Goal: Information Seeking & Learning: Stay updated

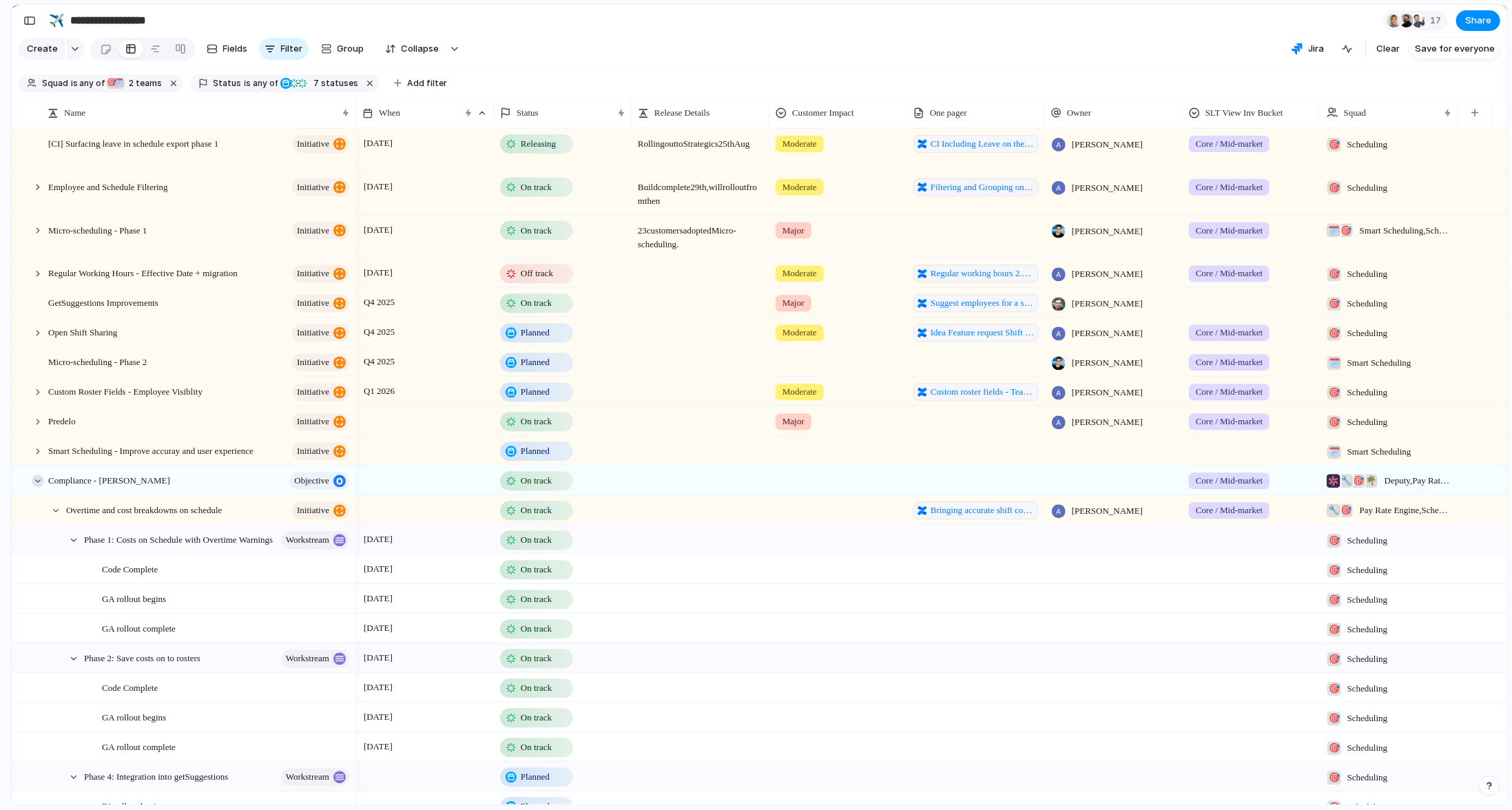
click at [37, 487] on div at bounding box center [38, 481] width 13 height 13
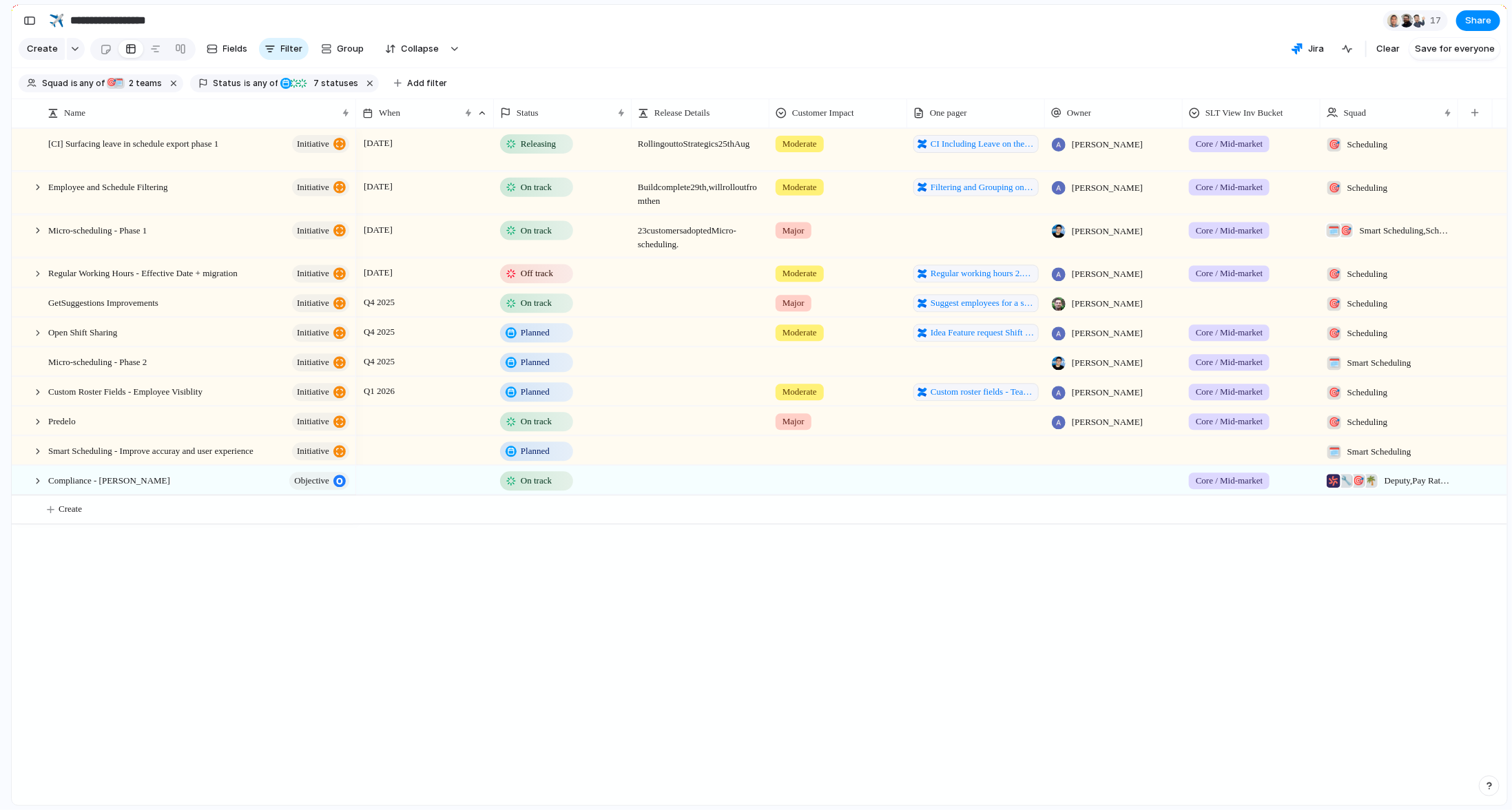
drag, startPoint x: 191, startPoint y: 591, endPoint x: 191, endPoint y: 582, distance: 9.0
click at [191, 591] on div "[CI] Surfacing leave in schedule export phase 1 initiative Employee and Schedul…" at bounding box center [759, 466] width 1495 height 677
click at [447, 613] on div "July 2025 Releasing Rolling out to Strategics 25th Aug Moderate CI Including Le…" at bounding box center [931, 466] width 1151 height 677
click at [36, 487] on div at bounding box center [38, 481] width 13 height 13
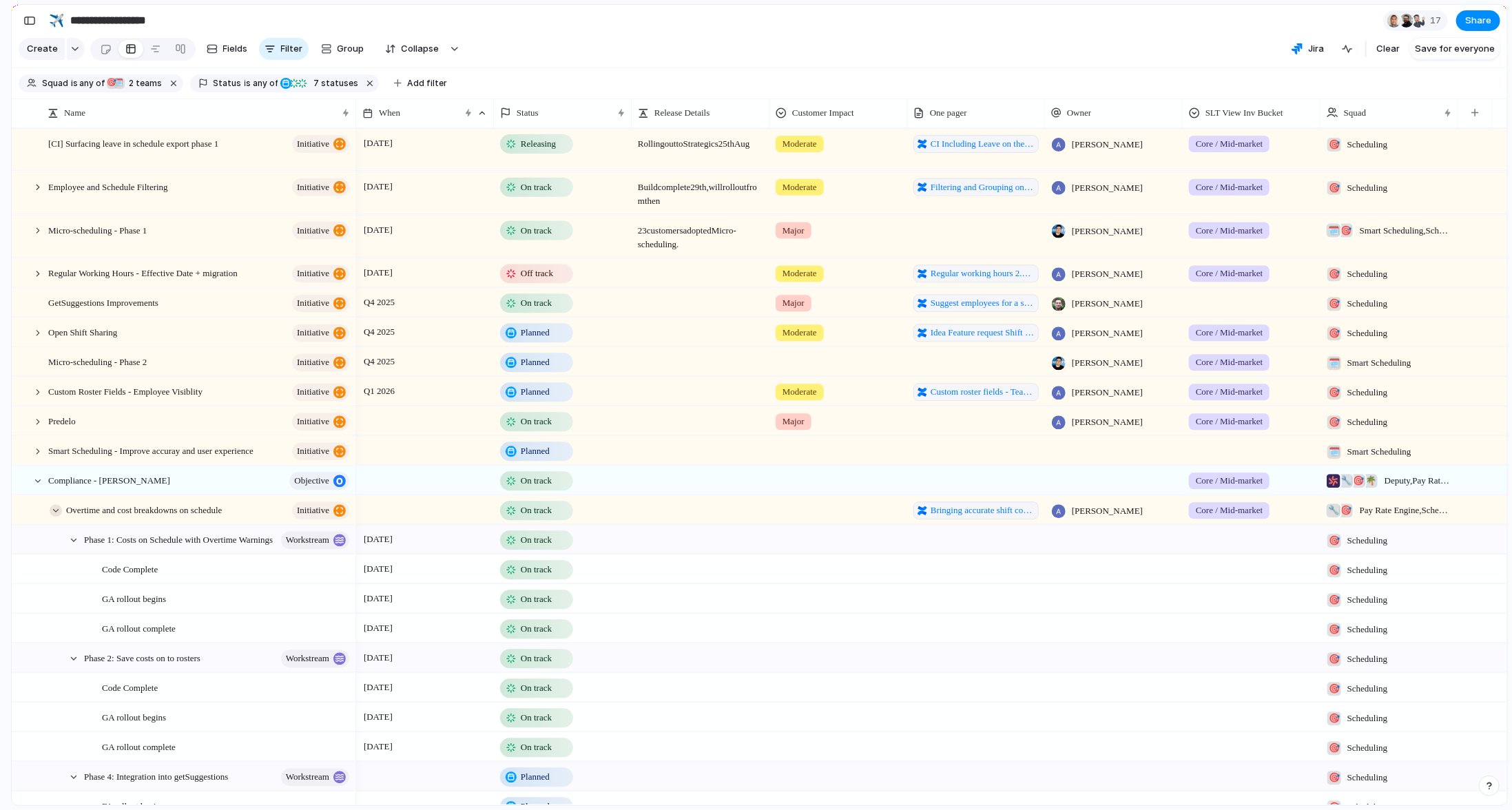
click at [54, 516] on div at bounding box center [56, 510] width 13 height 13
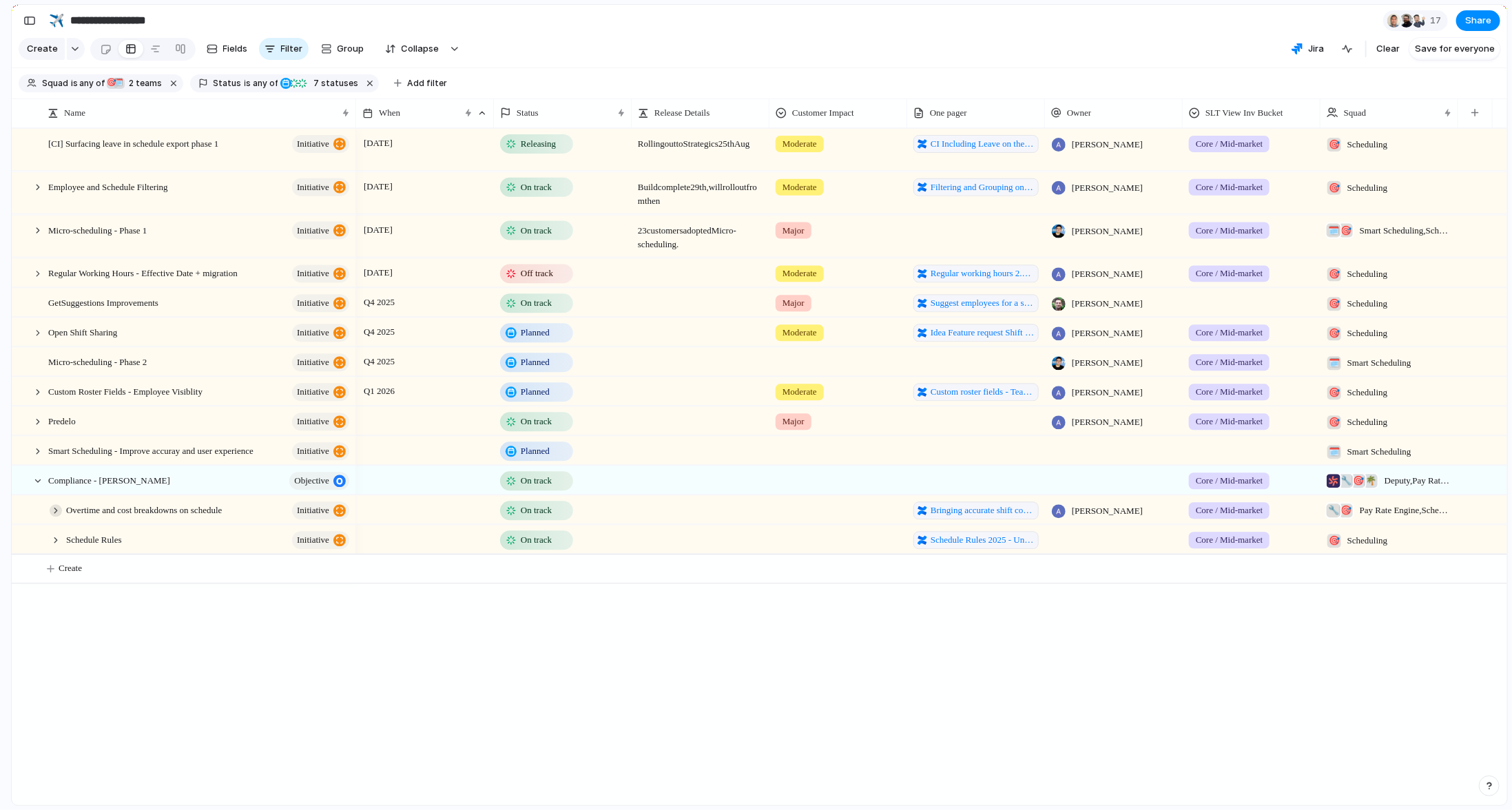
click at [56, 516] on div at bounding box center [56, 510] width 13 height 13
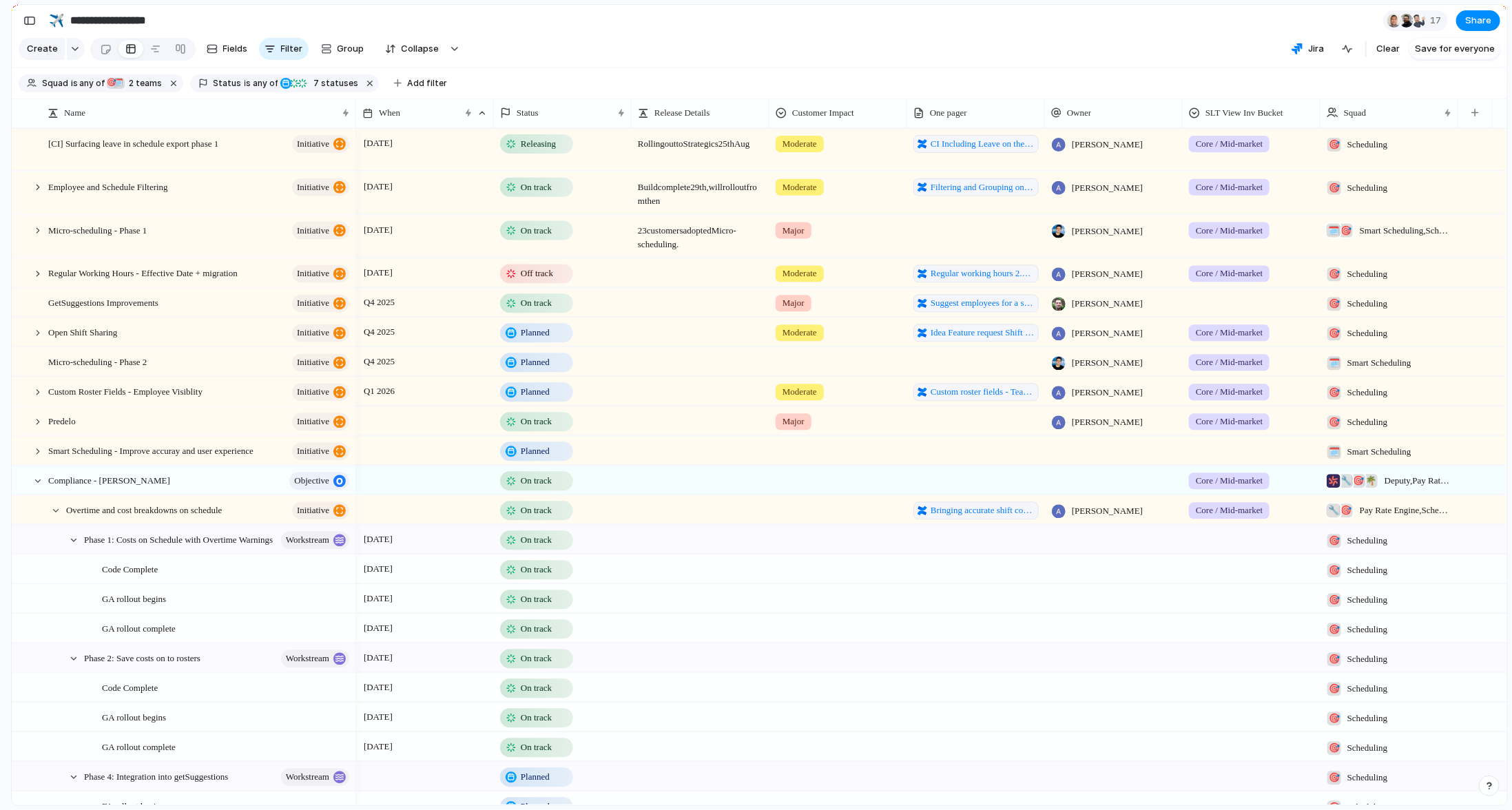
drag, startPoint x: 73, startPoint y: 546, endPoint x: 75, endPoint y: 562, distance: 16.1
click at [73, 546] on div at bounding box center [74, 540] width 13 height 13
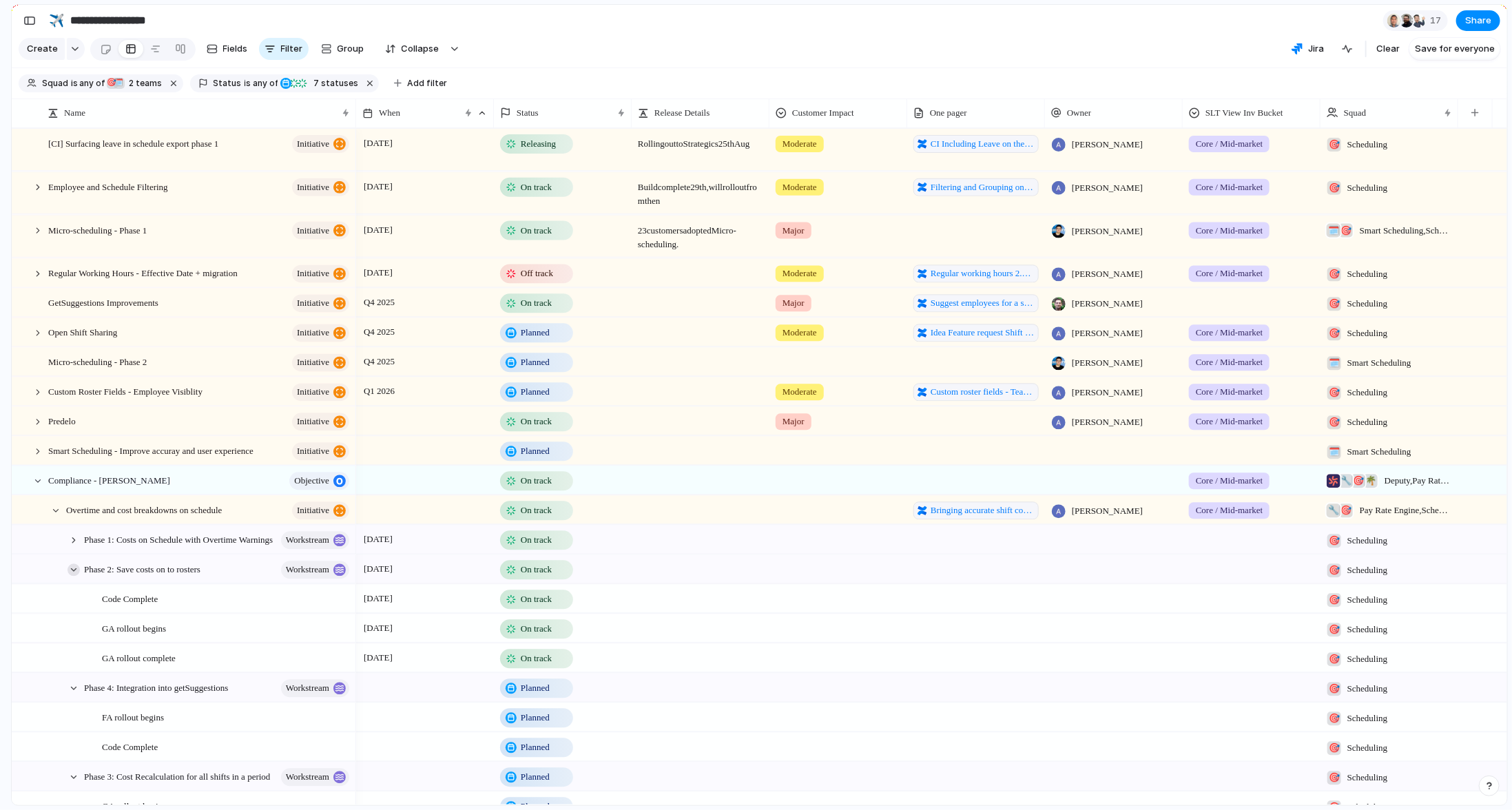
click at [74, 576] on div at bounding box center [74, 570] width 13 height 13
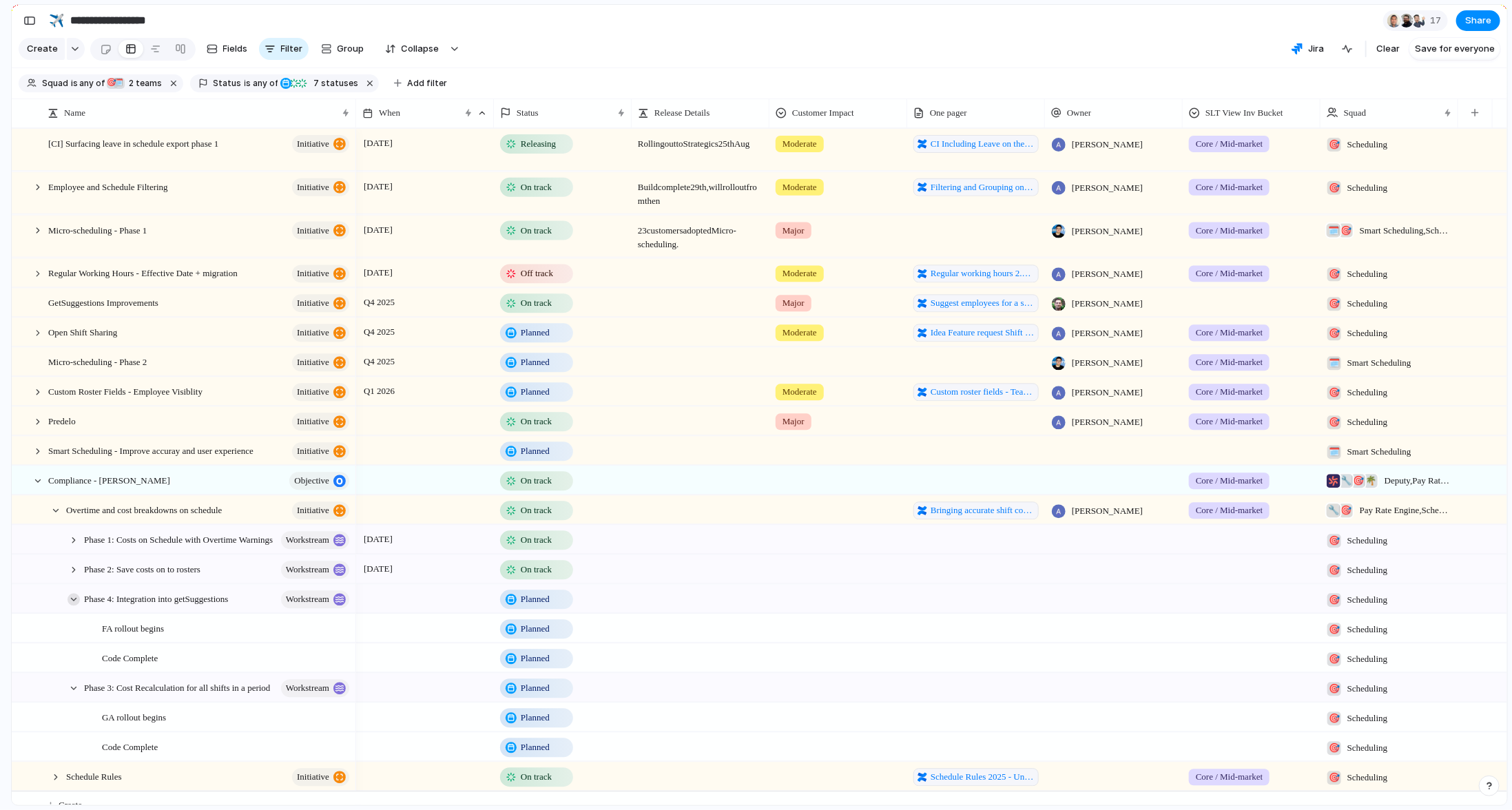
click at [72, 605] on div at bounding box center [74, 599] width 13 height 13
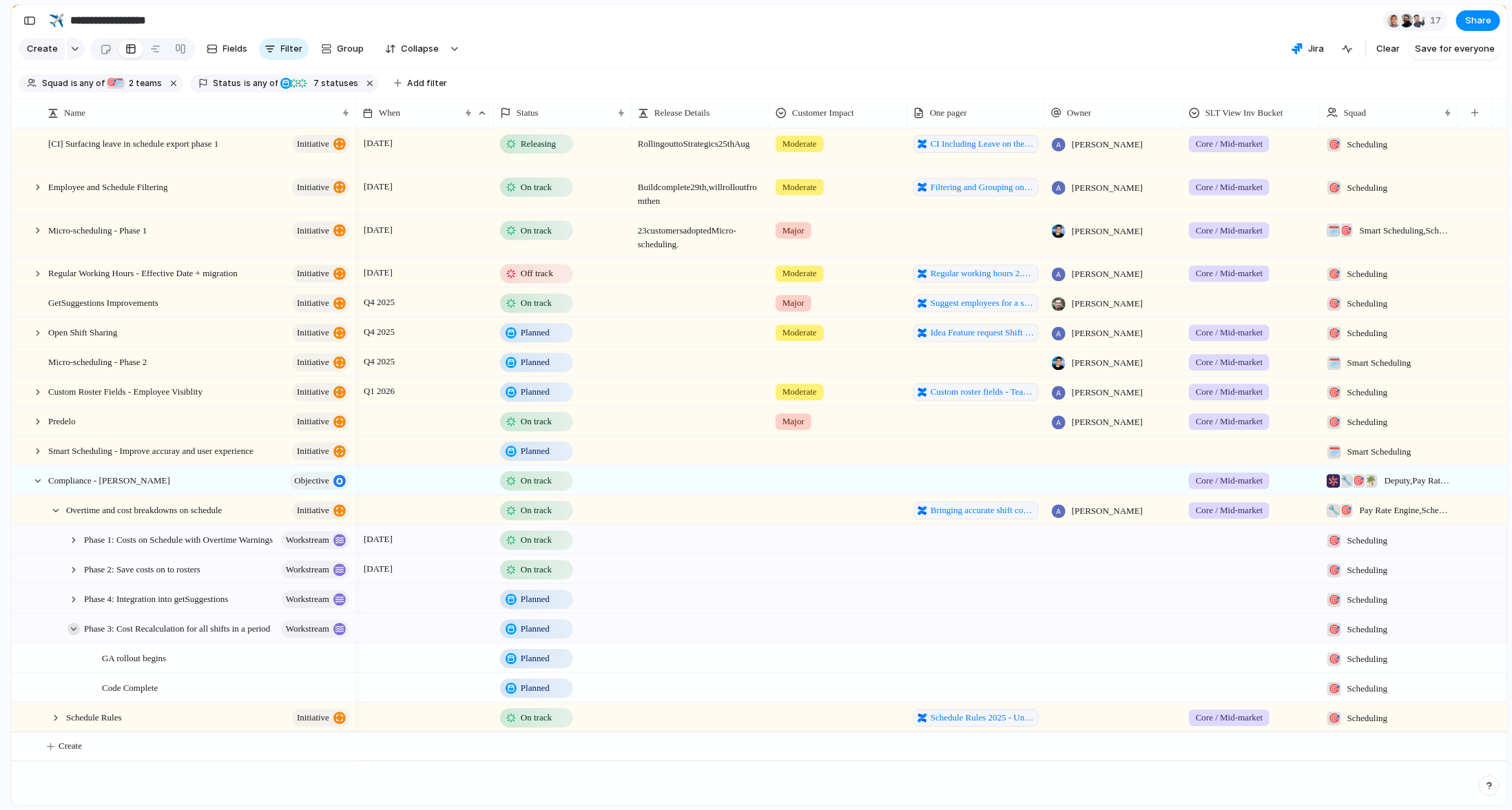
click at [70, 635] on div at bounding box center [74, 629] width 13 height 13
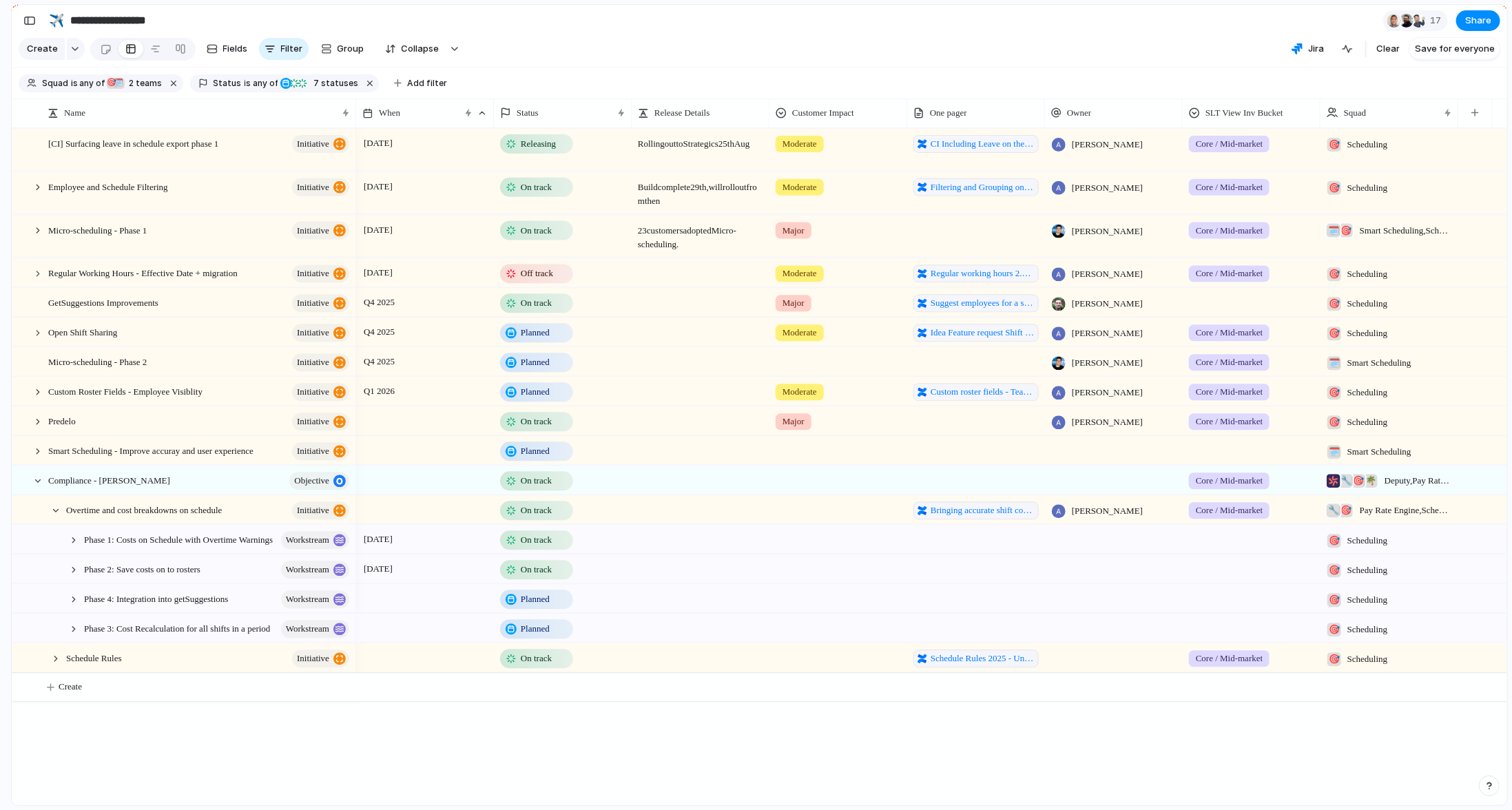
click at [278, 769] on div "[CI] Surfacing leave in schedule export phase 1 initiative Employee and Schedul…" at bounding box center [759, 466] width 1495 height 677
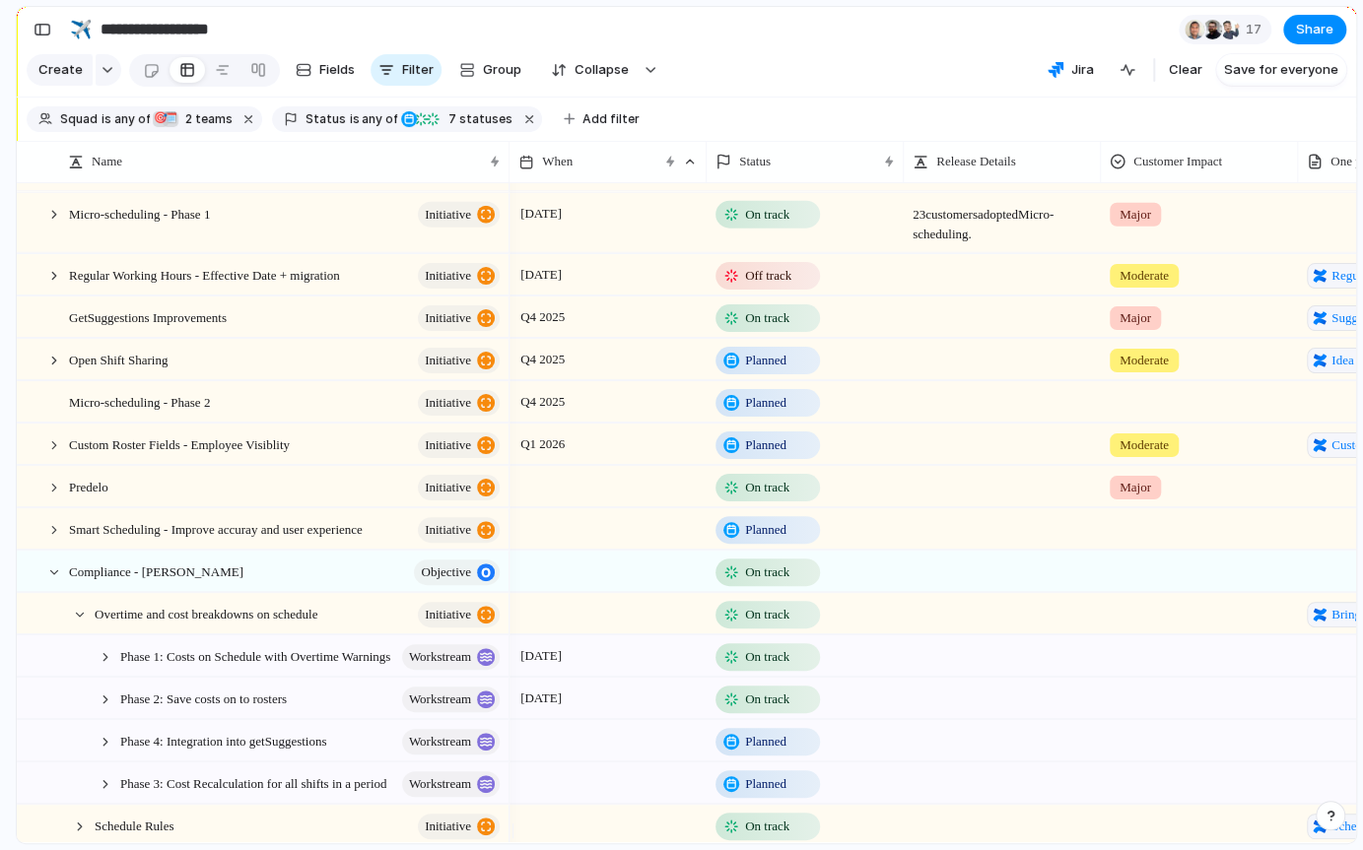
scroll to position [175, 0]
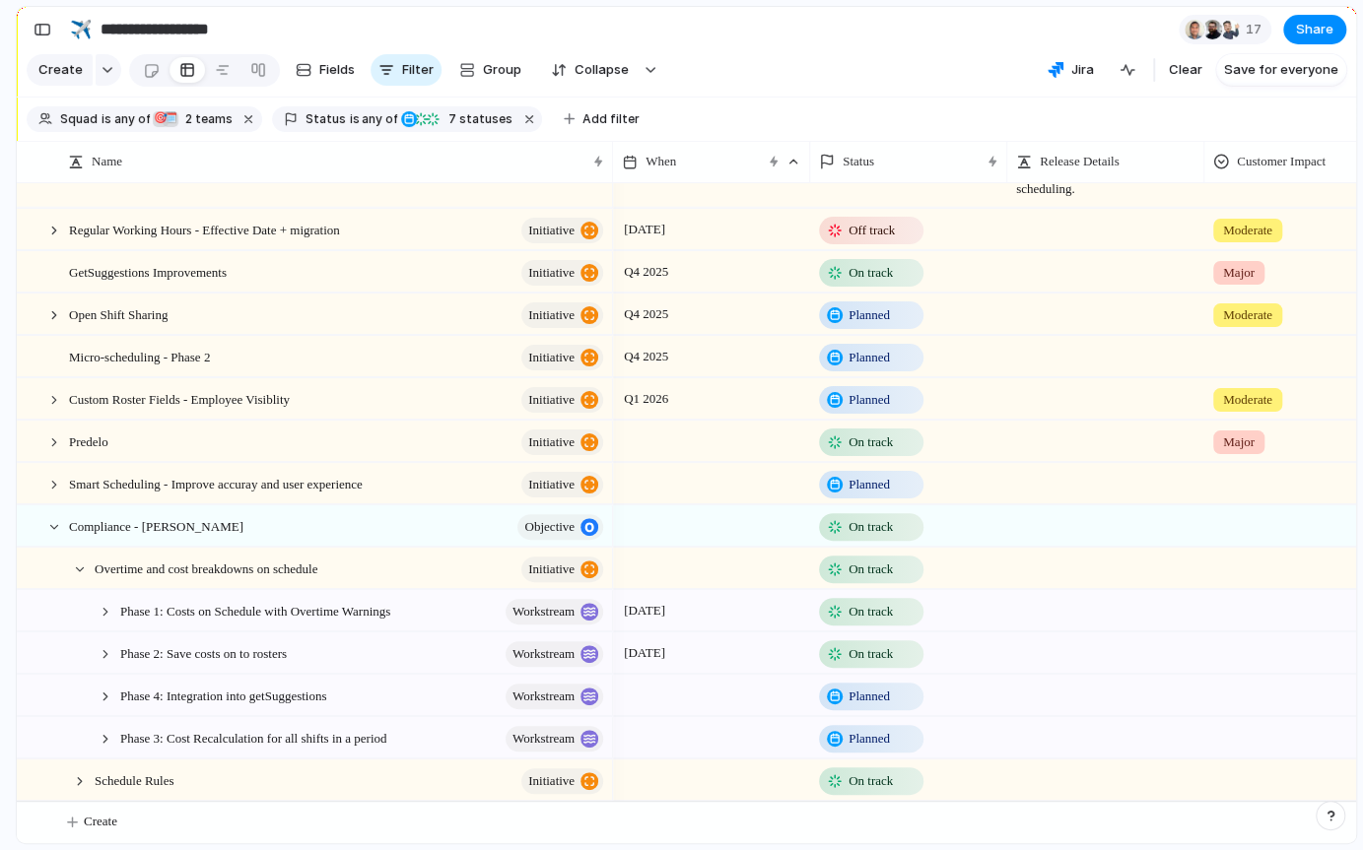
drag, startPoint x: 505, startPoint y: 171, endPoint x: 649, endPoint y: 184, distance: 144.4
click at [617, 180] on div at bounding box center [612, 161] width 10 height 41
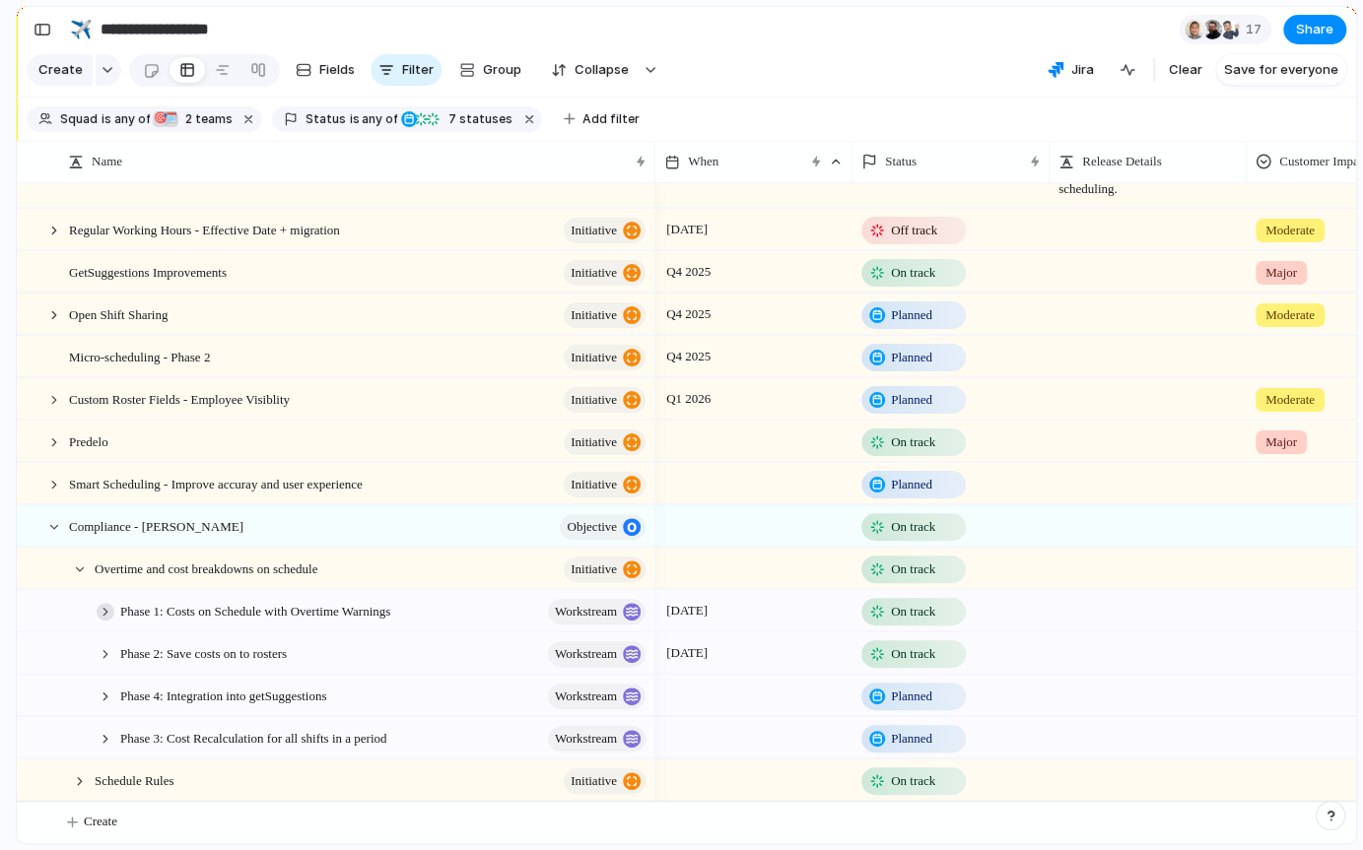
click at [106, 612] on div at bounding box center [106, 612] width 18 height 18
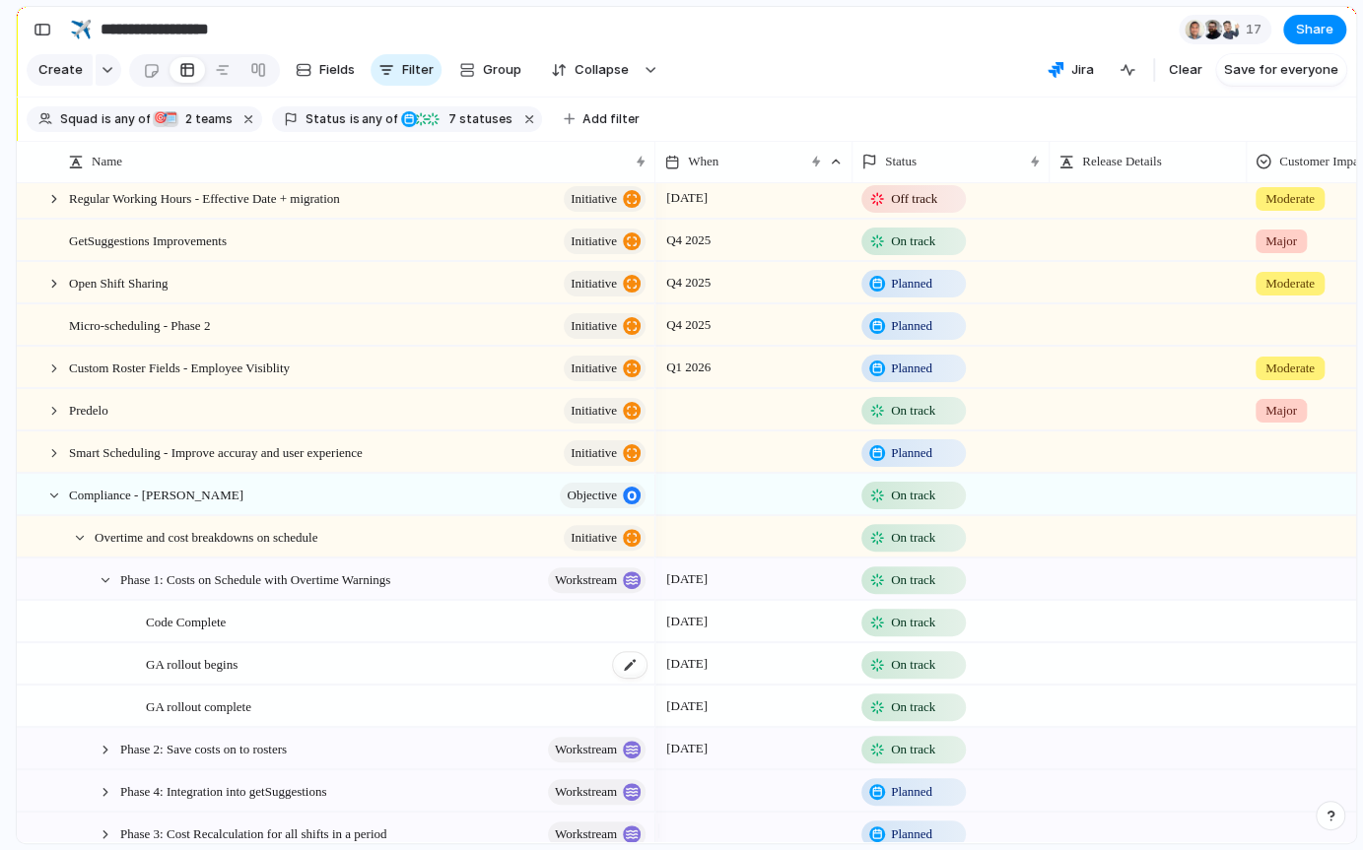
scroll to position [260, 0]
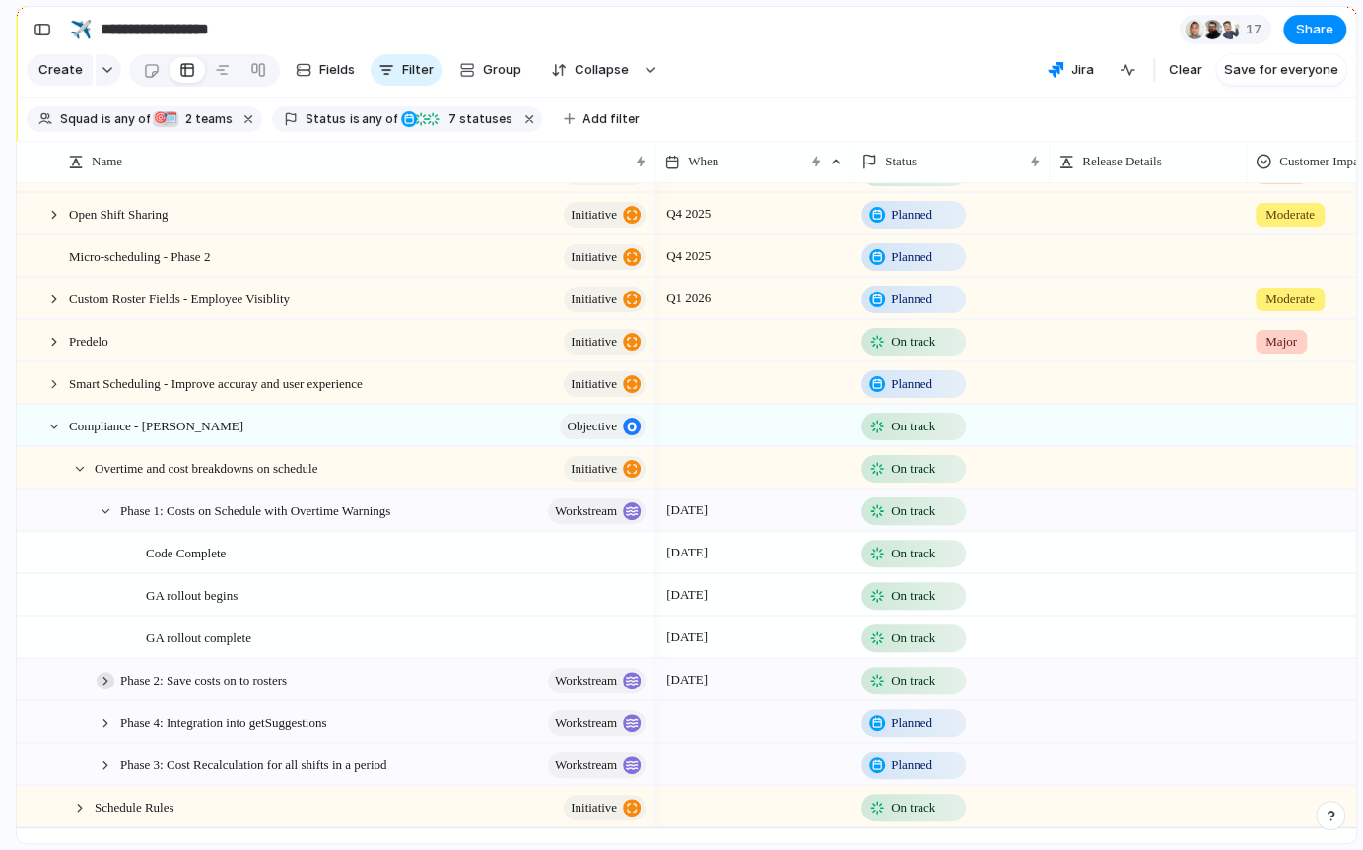
click at [104, 690] on div at bounding box center [106, 681] width 18 height 18
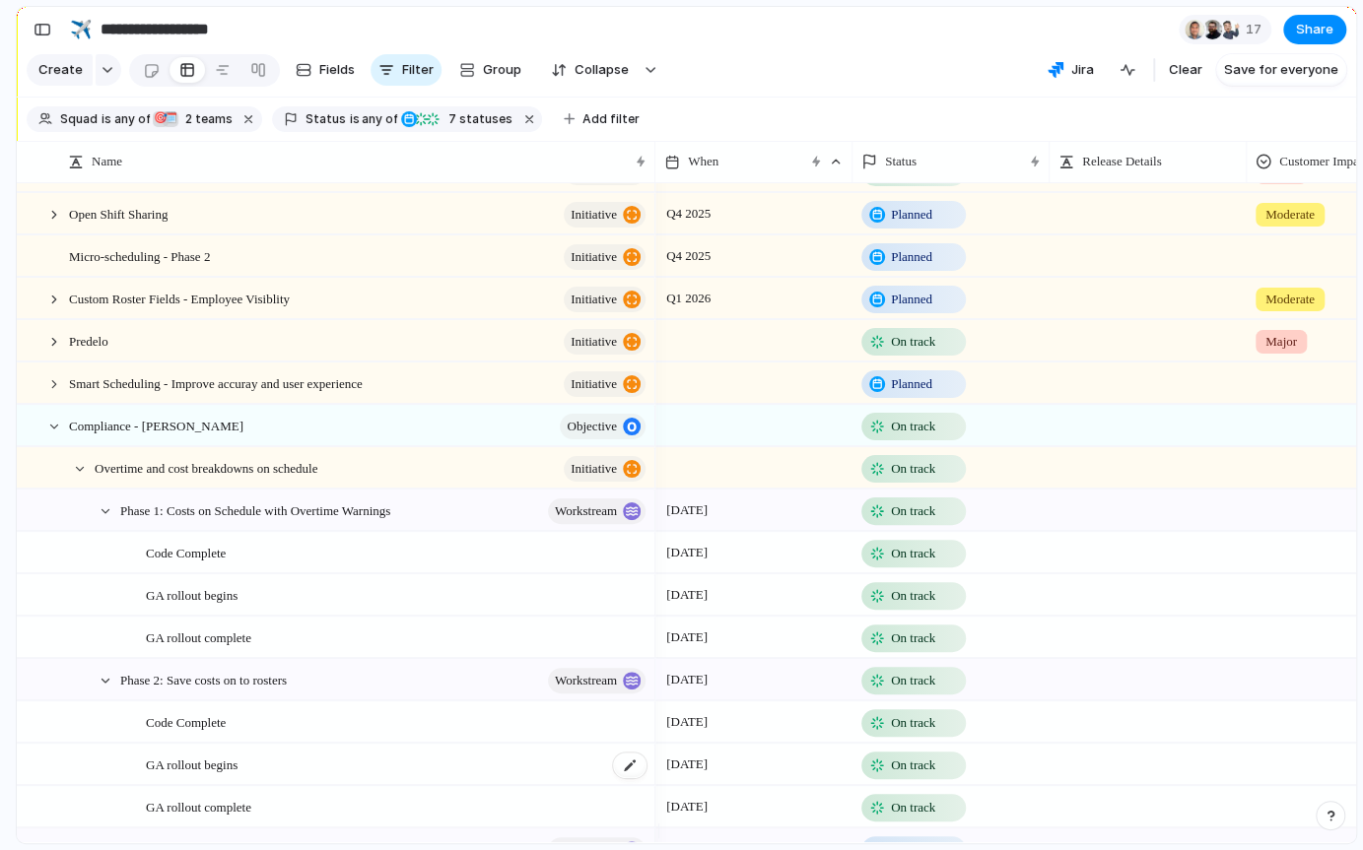
scroll to position [344, 0]
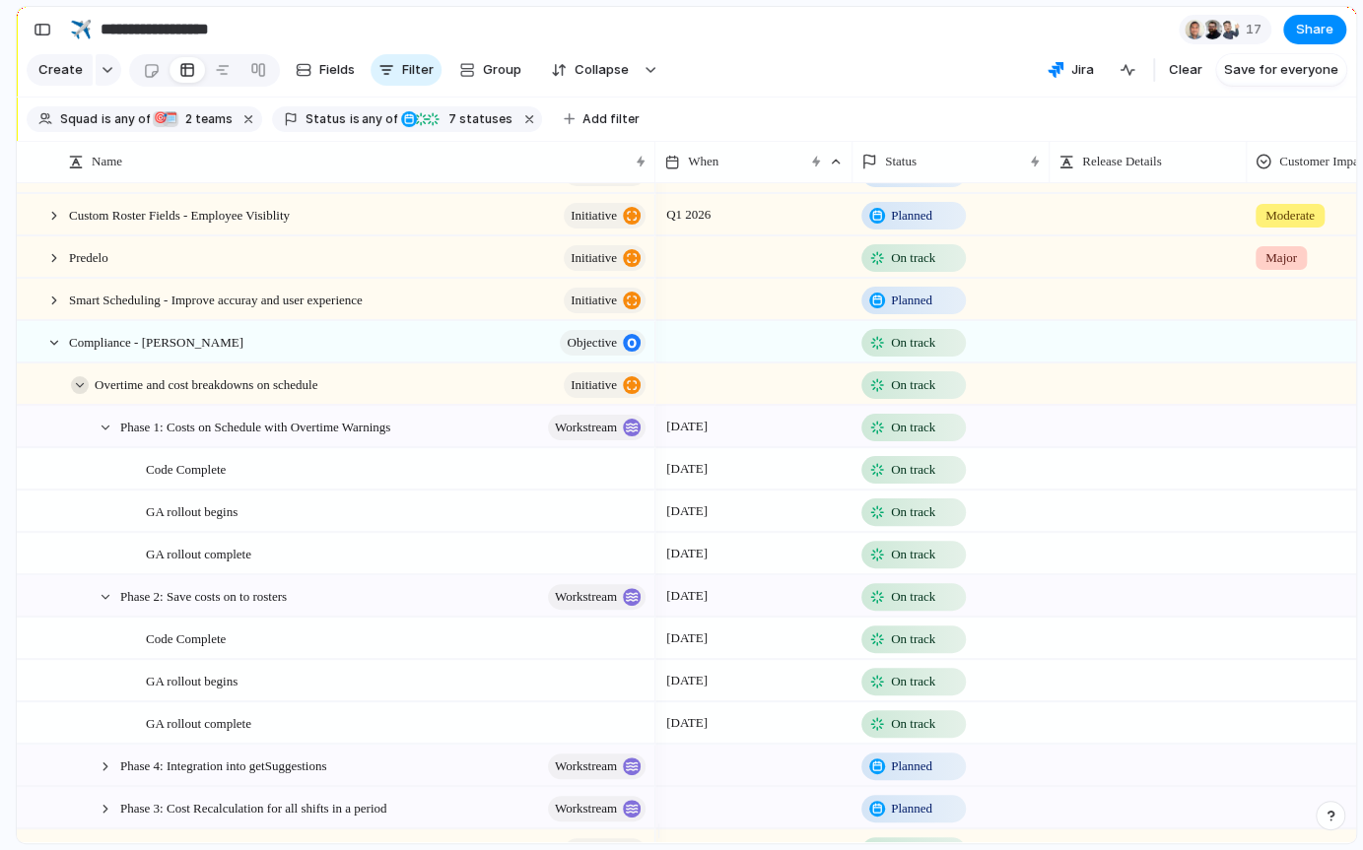
click at [79, 394] on div at bounding box center [80, 385] width 18 height 18
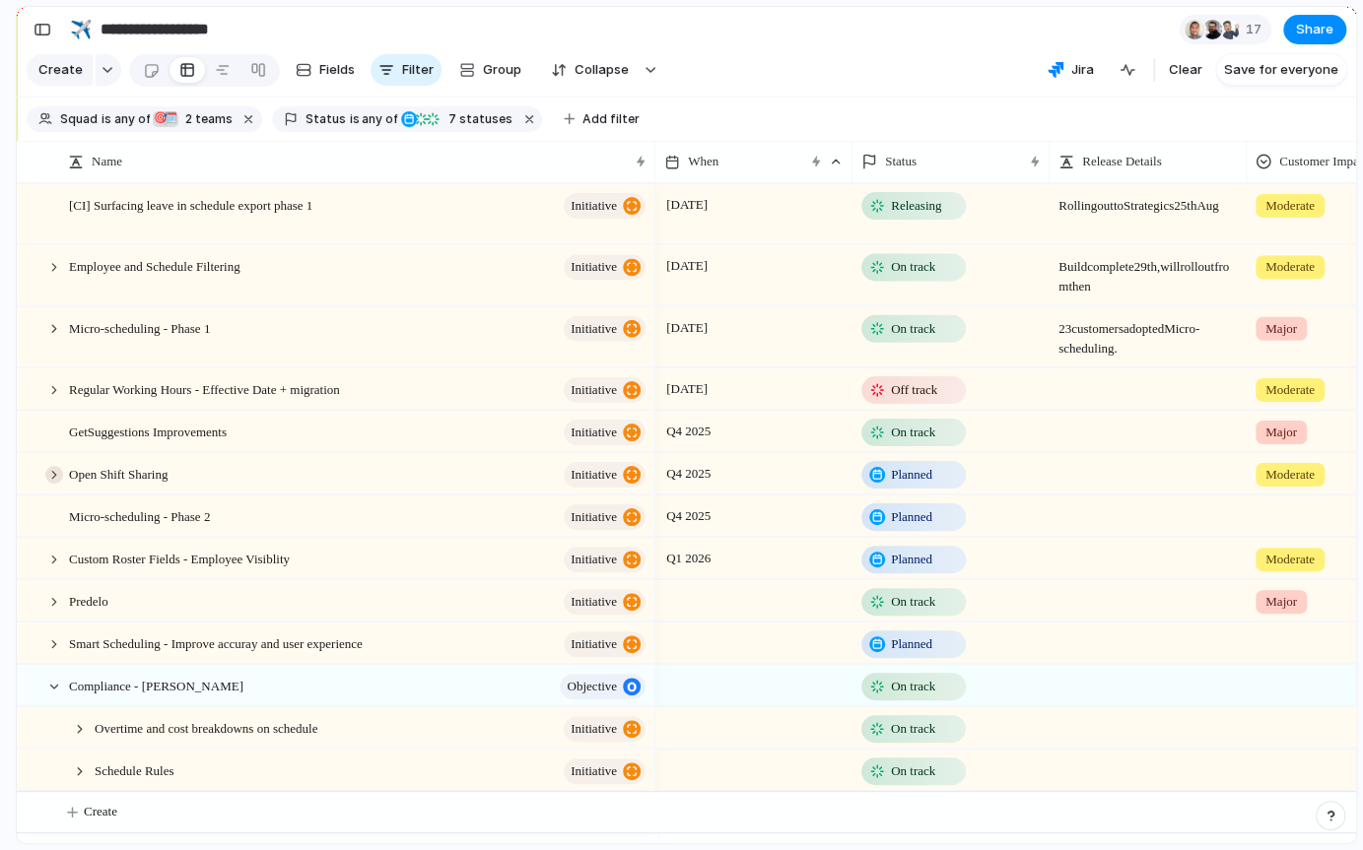
click at [51, 484] on div at bounding box center [54, 475] width 18 height 18
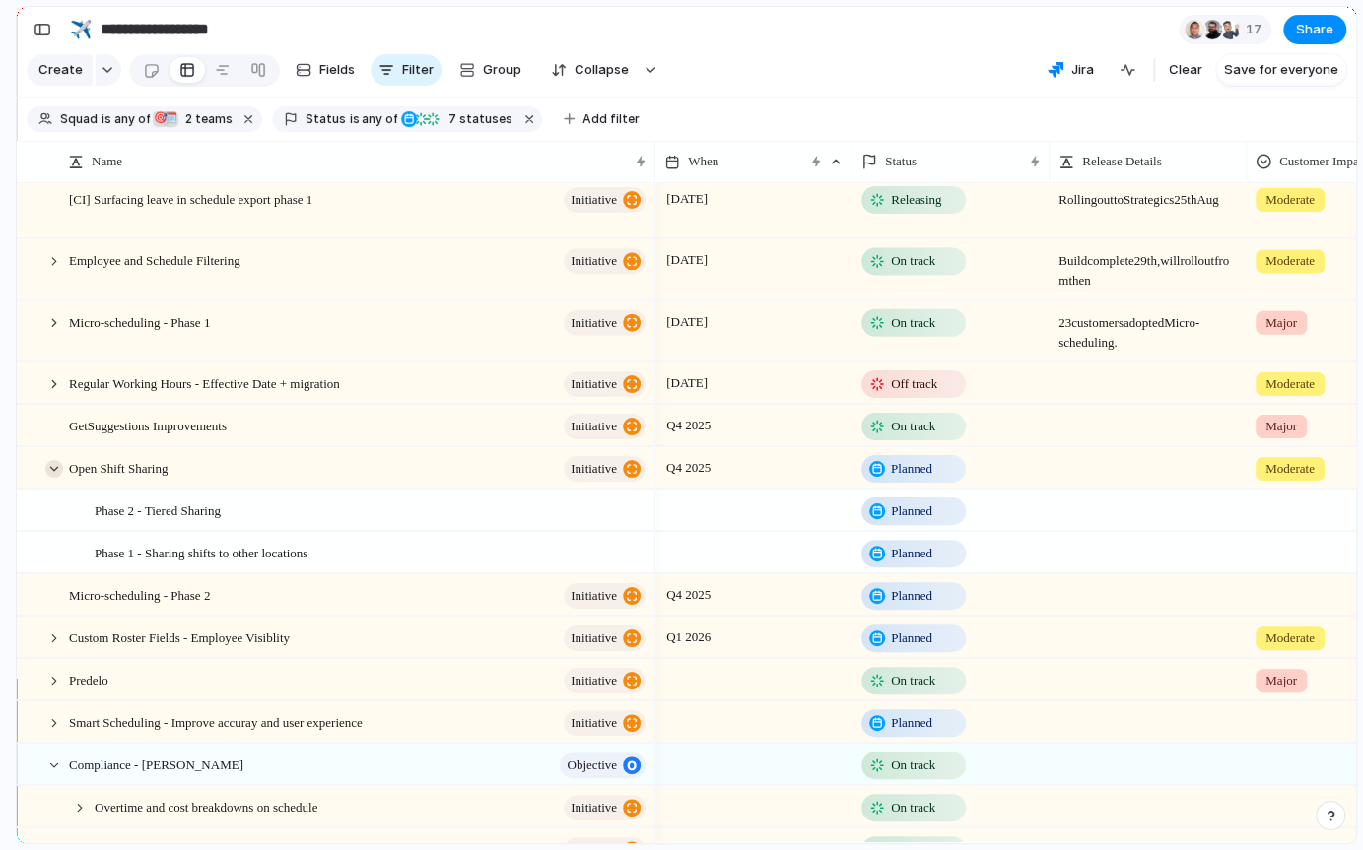
click at [56, 478] on div at bounding box center [54, 469] width 18 height 18
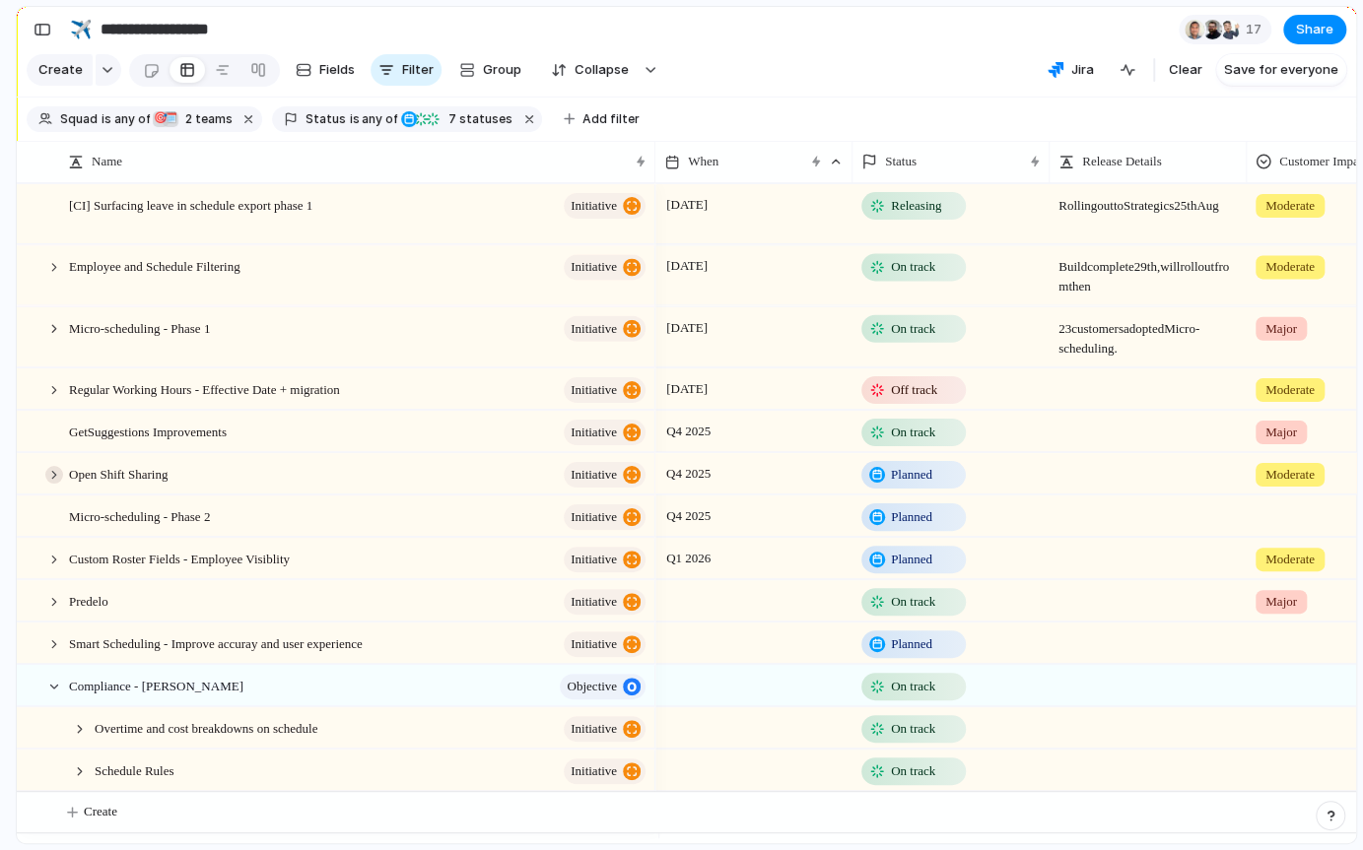
click at [50, 484] on div at bounding box center [54, 475] width 18 height 18
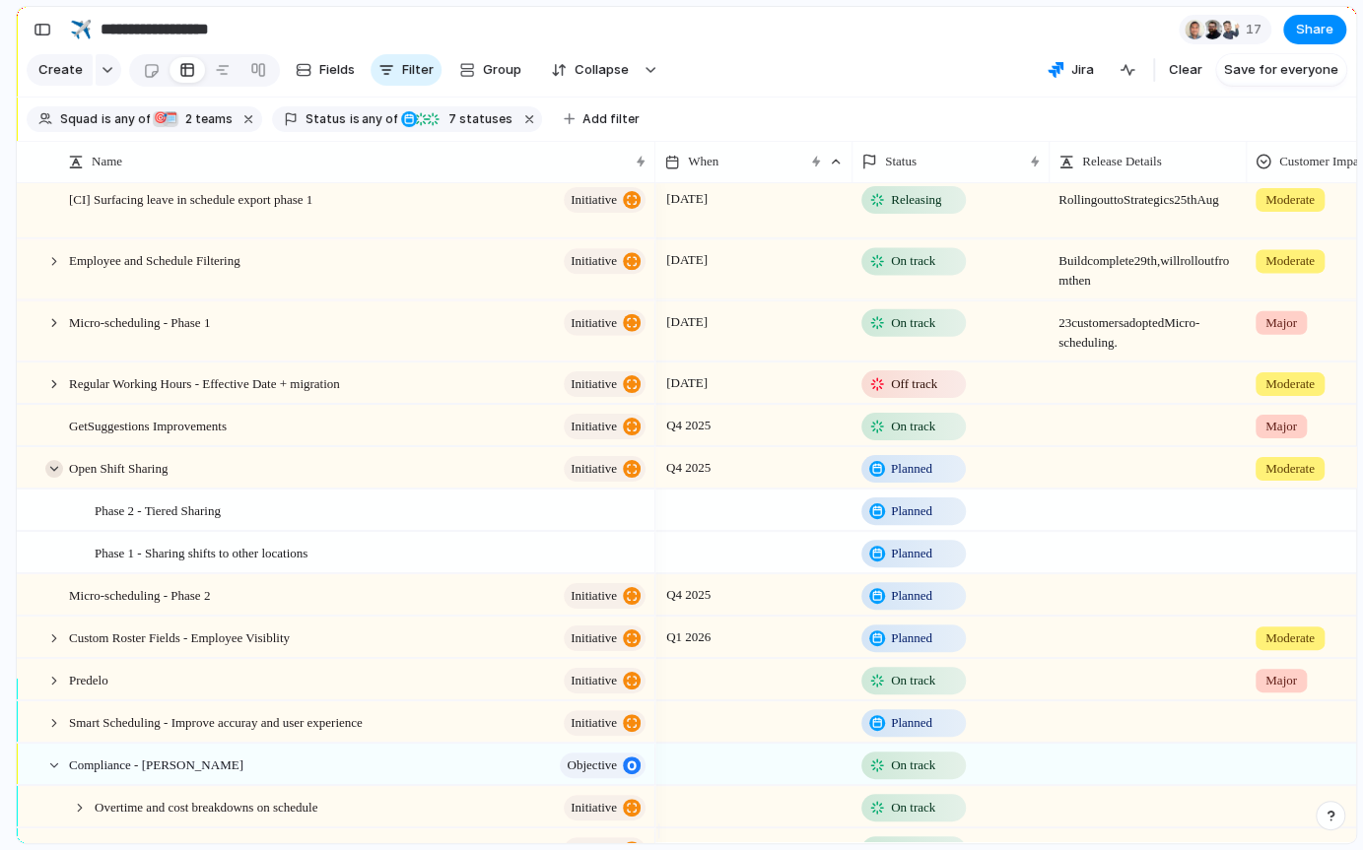
click at [58, 478] on div at bounding box center [54, 469] width 18 height 18
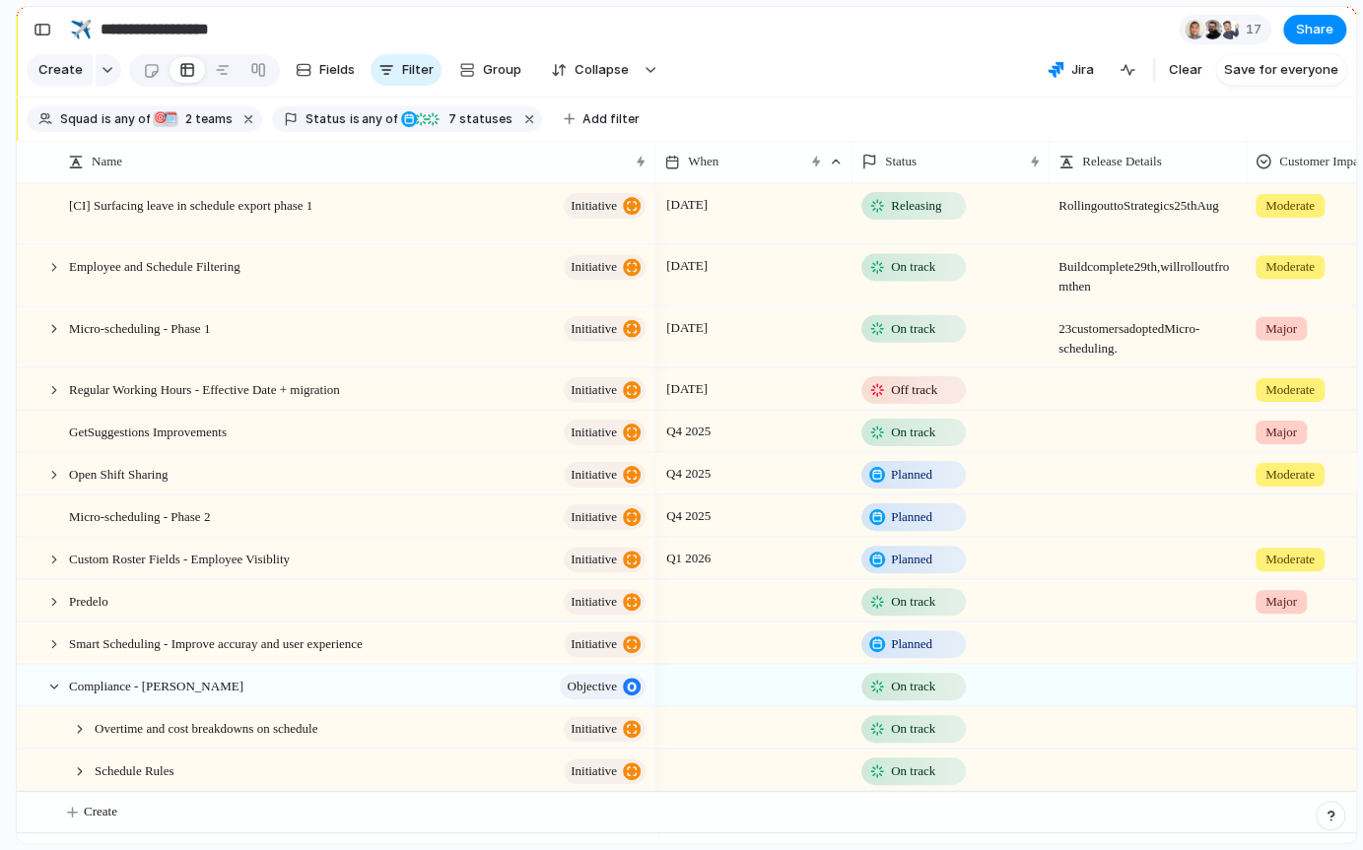
drag, startPoint x: 85, startPoint y: 735, endPoint x: 89, endPoint y: 747, distance: 12.5
click at [84, 735] on div at bounding box center [80, 729] width 18 height 18
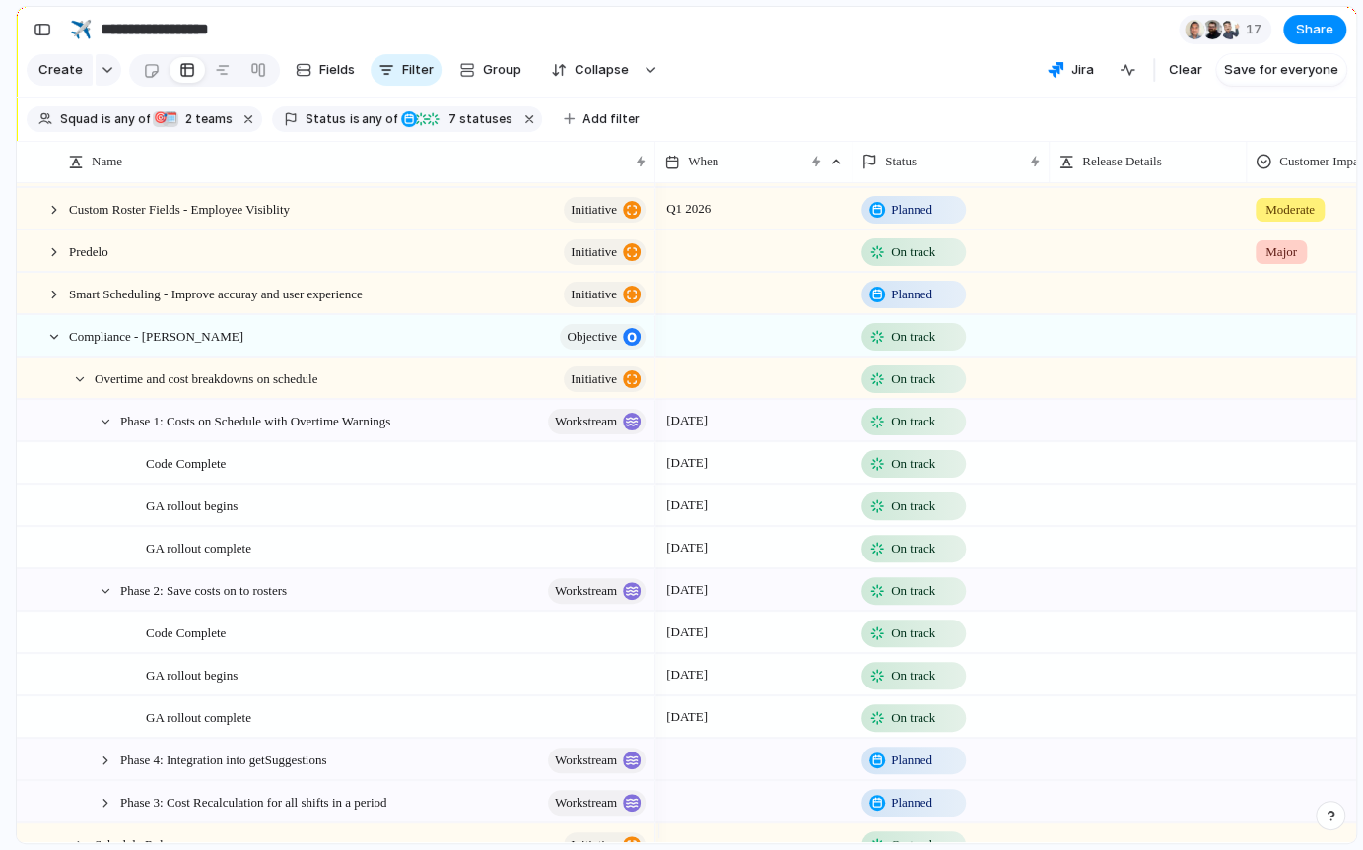
scroll to position [418, 0]
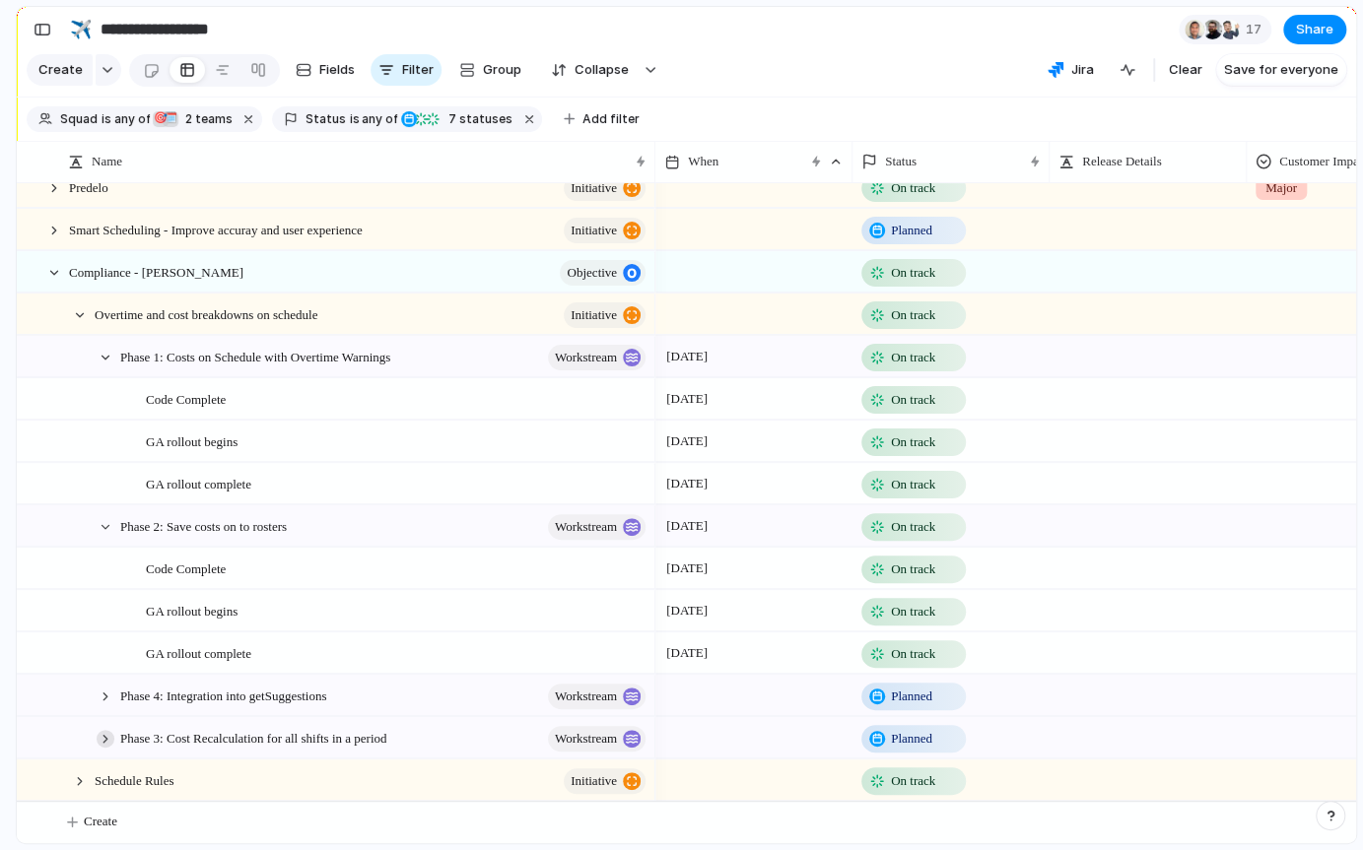
click at [107, 747] on div at bounding box center [106, 739] width 18 height 18
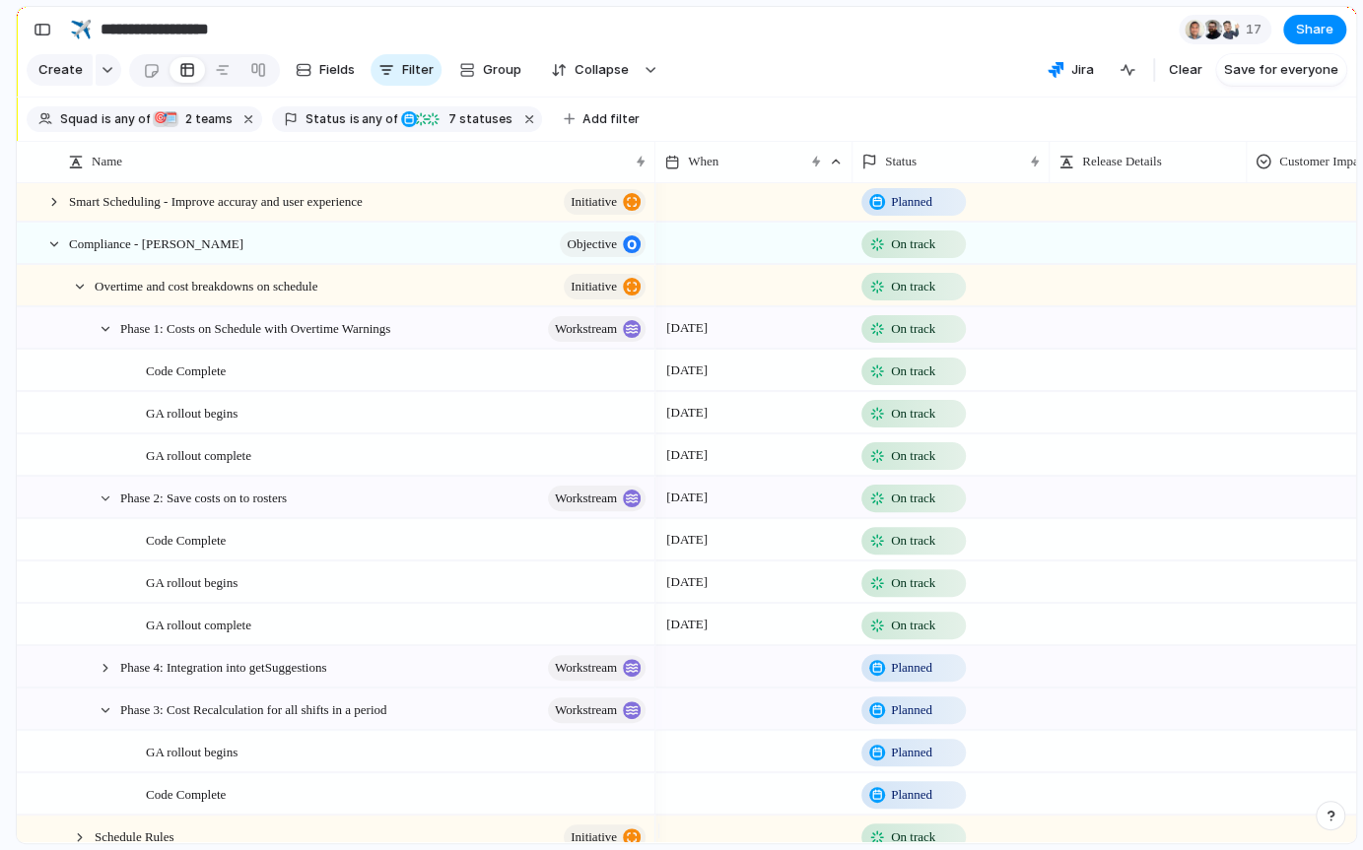
scroll to position [514, 0]
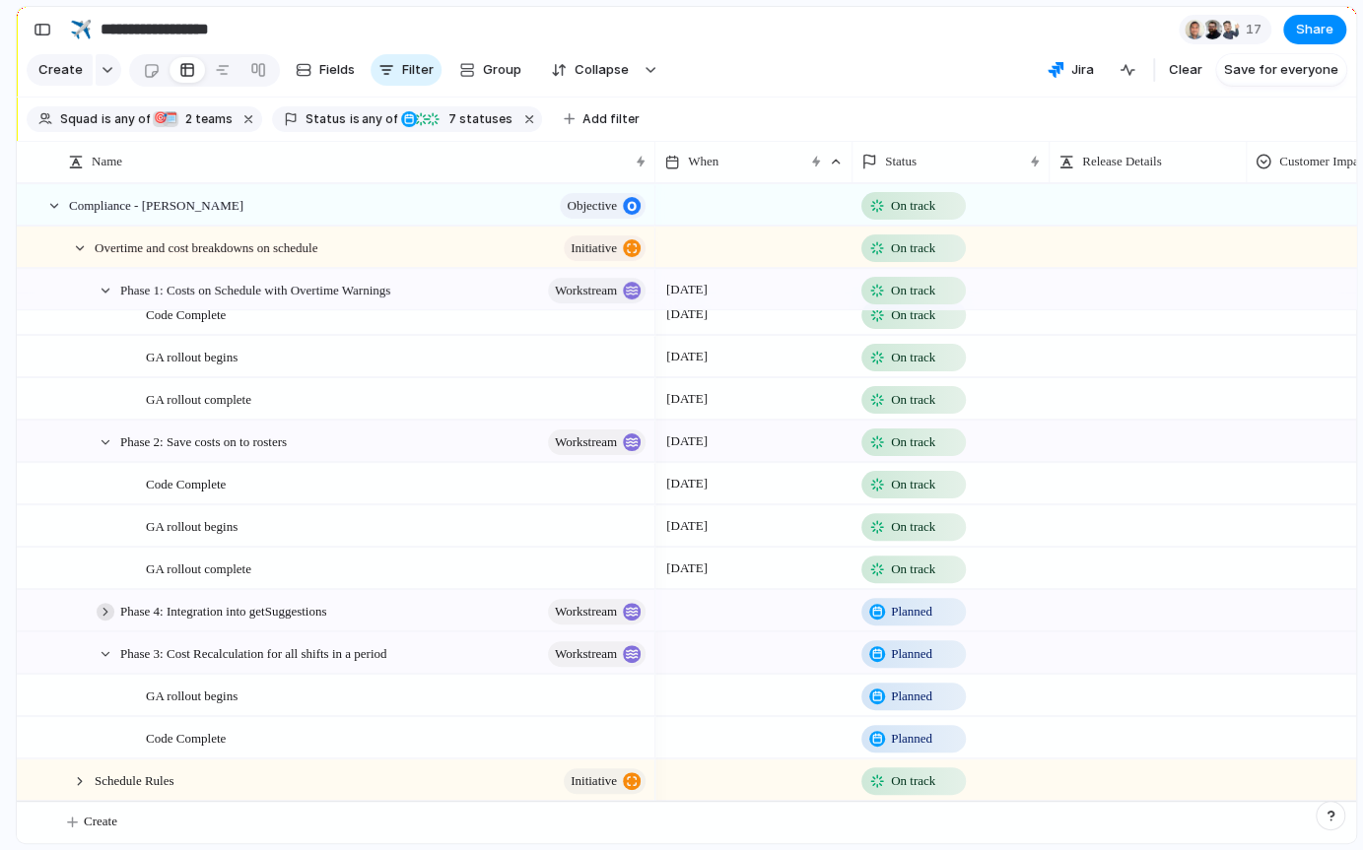
click at [106, 608] on div at bounding box center [106, 612] width 18 height 18
